Goal: Check status: Check status

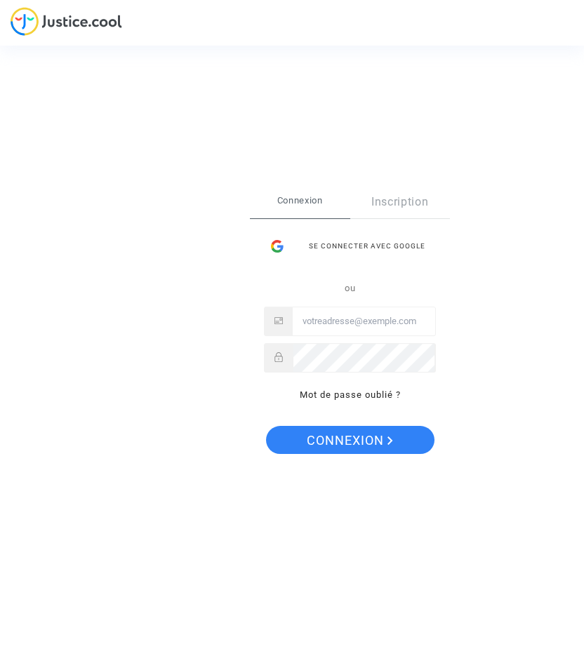
type input "[EMAIL_ADDRESS][DOMAIN_NAME]"
click at [366, 417] on div "Connexion Inscription Se connecter avec Google ou [EMAIL_ADDRESS][DOMAIN_NAME] …" at bounding box center [350, 302] width 200 height 232
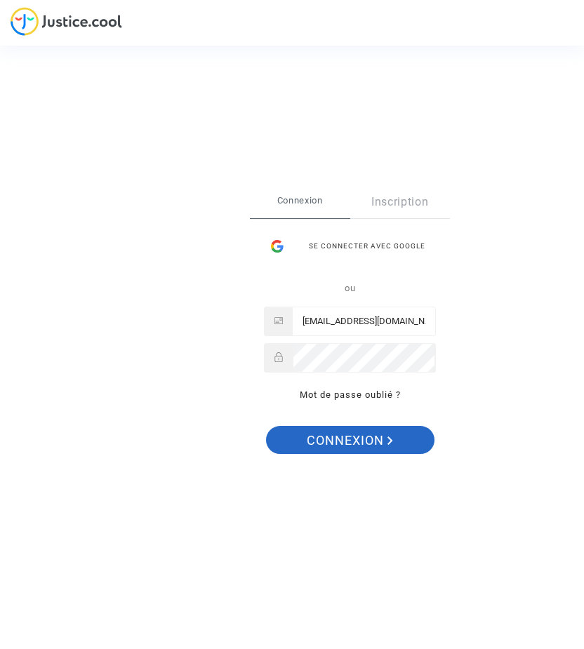
click at [361, 437] on span "Connexion" at bounding box center [350, 440] width 86 height 29
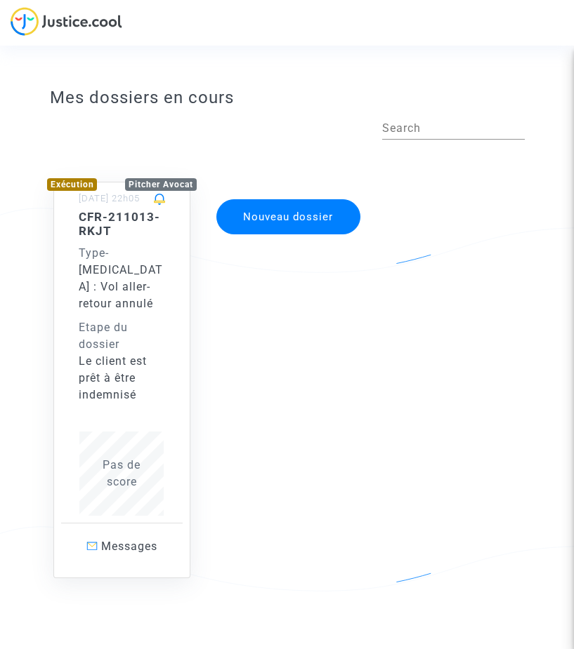
click at [146, 273] on span "[MEDICAL_DATA] : Vol aller-retour annulé" at bounding box center [121, 286] width 84 height 47
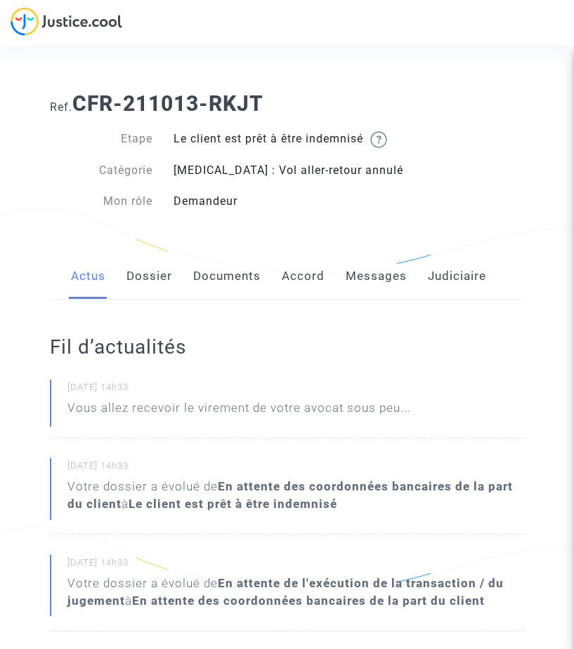
click at [313, 280] on link "Accord" at bounding box center [303, 276] width 43 height 46
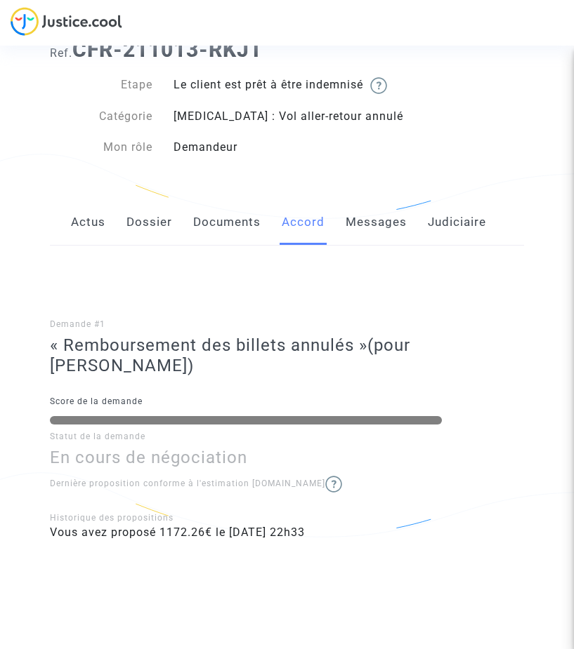
scroll to position [72, 0]
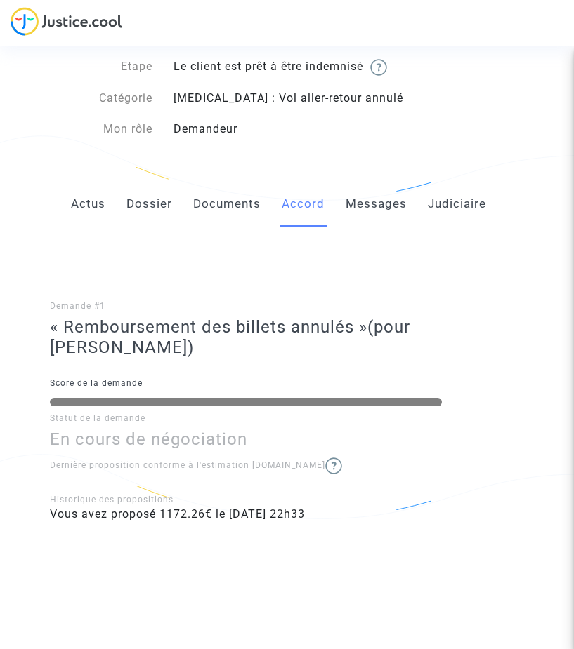
click at [397, 199] on link "Messages" at bounding box center [375, 204] width 61 height 46
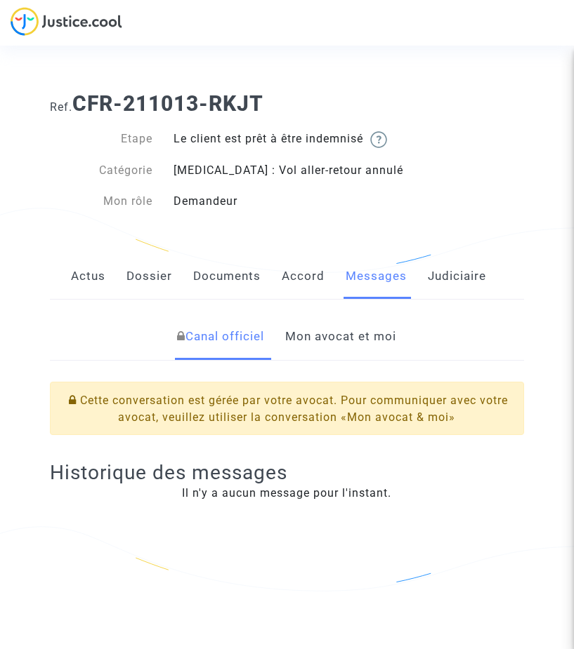
click at [445, 274] on link "Judiciaire" at bounding box center [457, 276] width 58 height 46
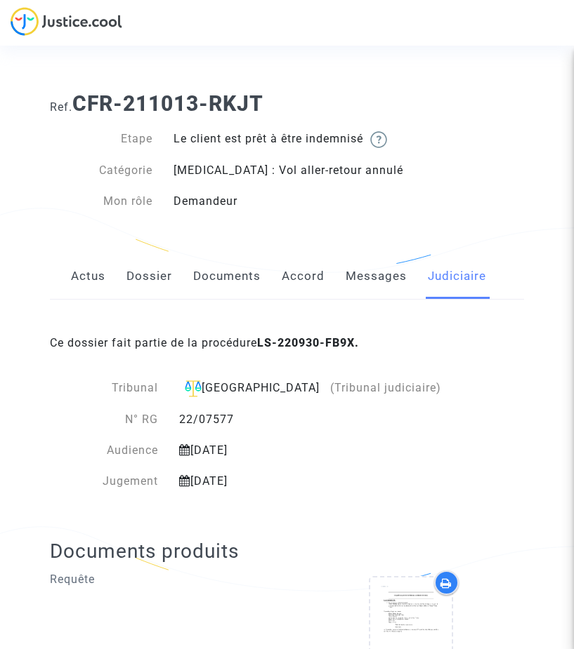
click at [228, 279] on link "Documents" at bounding box center [226, 276] width 67 height 46
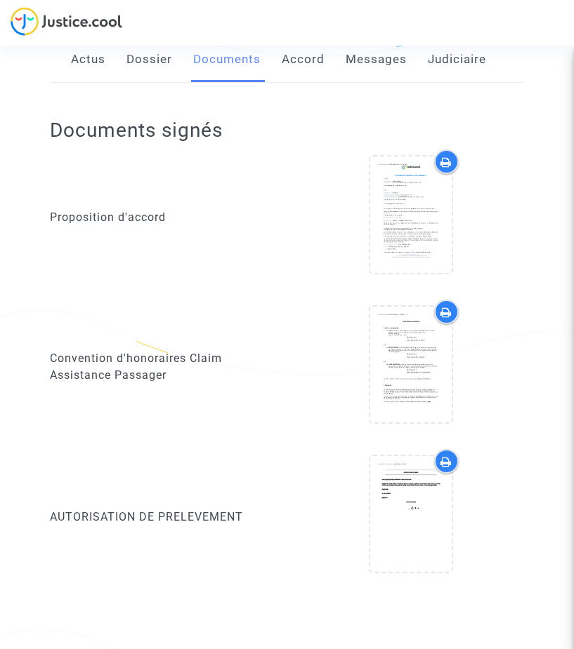
scroll to position [211, 0]
